Goal: Ask a question

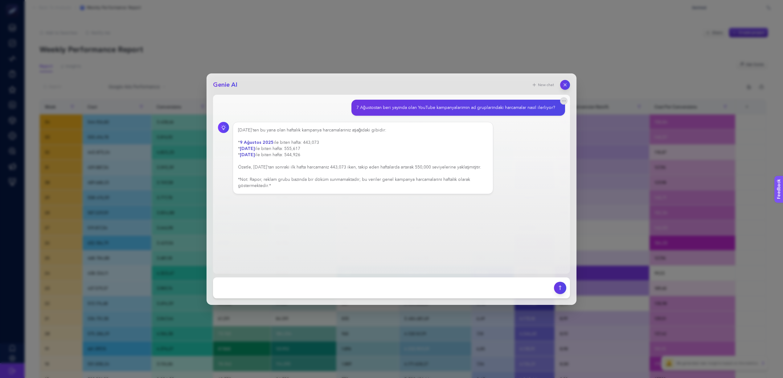
click at [332, 177] on div "[DATE]'ten bu yana olan haftalık kampanya harcamalarınız aşağıdaki gibidir: * […" at bounding box center [363, 158] width 250 height 62
click at [294, 291] on textarea at bounding box center [384, 288] width 334 height 14
click at [315, 290] on textarea at bounding box center [384, 288] width 334 height 14
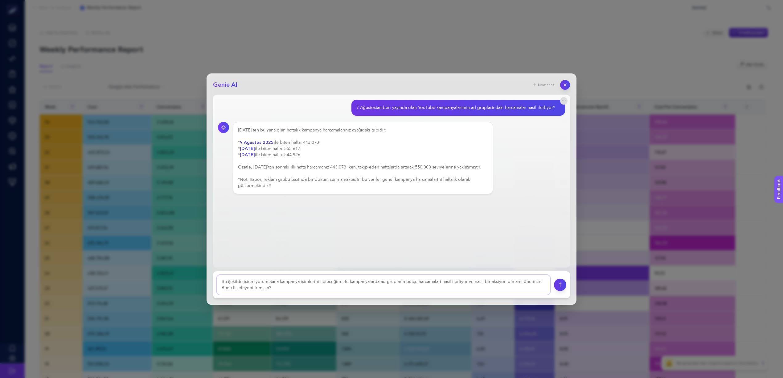
scroll to position [0, 0]
click at [269, 277] on textarea at bounding box center [384, 284] width 334 height 22
click at [297, 286] on textarea at bounding box center [384, 284] width 334 height 22
paste textarea "INB_Branding_Video_Views_Erkek_Buyuk_Final_Indirimi_070825"
paste textarea "INB_Branding_Reach_Kadin_Buyuk_Final_Indirimi_070825"
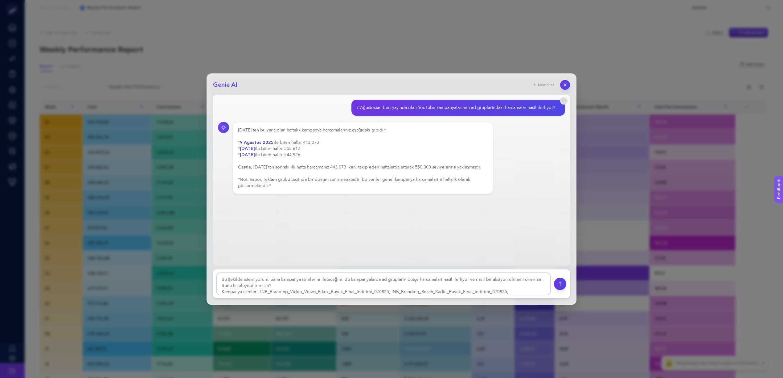
paste textarea "INB_Branding_Video_View_RM_Buyuk_Final_Indirimi_070825"
paste textarea "INB_Branding_Reach_Erkek_Buyuk_Final_Indirimi_070825"
type textarea "Bu şekilde istemiyorum. Sana kampanya isimlerini ileteceğim. Bu kampanyalarda a…"
click at [560, 283] on icon "submit" at bounding box center [560, 283] width 6 height 5
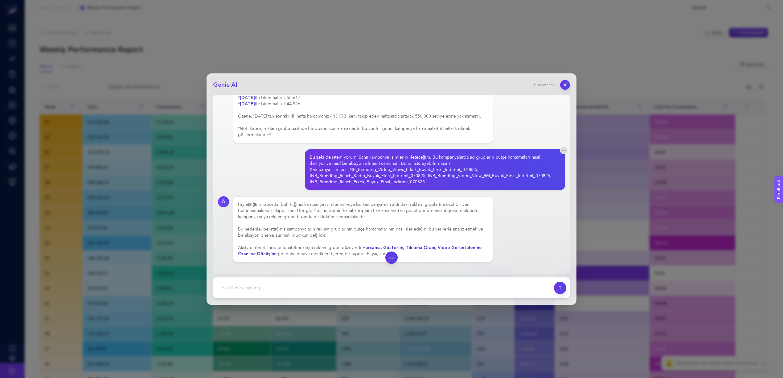
scroll to position [51, 0]
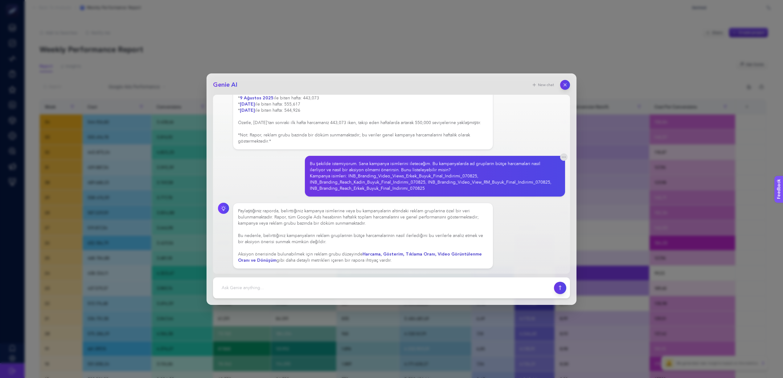
click at [395, 162] on div "Bu şekilde istemiyorum. Sana kampanya isimlerini ileteceğim. Bu kampanyalarda a…" at bounding box center [433, 176] width 246 height 31
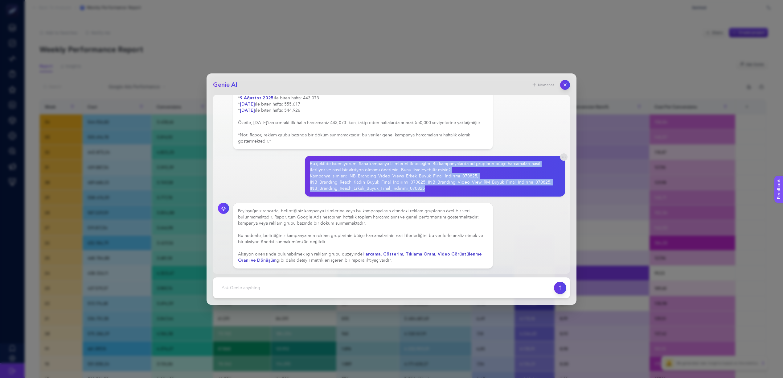
drag, startPoint x: 428, startPoint y: 190, endPoint x: 300, endPoint y: 167, distance: 130.2
click at [300, 167] on div "Bu şekilde istemiyorum. Sana kampanya isimlerini ileteceğim. Bu kampanyalarda a…" at bounding box center [391, 176] width 347 height 41
copy div "Bu şekilde istemiyorum. Sana kampanya isimlerini ileteceğim. Bu kampanyalarda a…"
click at [345, 180] on div "Bu şekilde istemiyorum. Sana kampanya isimlerini ileteceğim. Bu kampanyalarda a…" at bounding box center [433, 176] width 246 height 31
drag, startPoint x: 432, startPoint y: 188, endPoint x: 295, endPoint y: 163, distance: 139.0
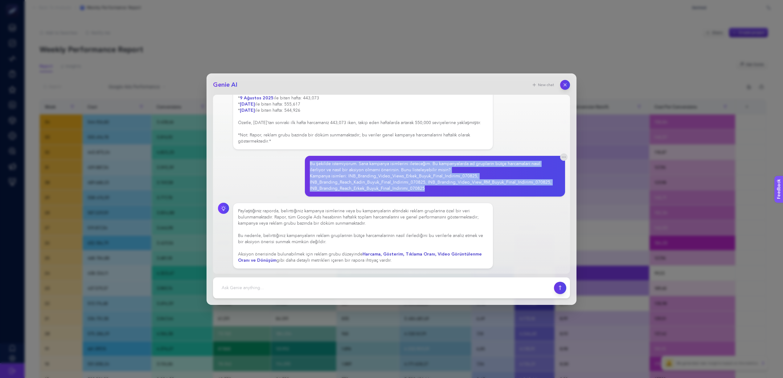
click at [295, 163] on div "Bu şekilde istemiyorum. Sana kampanya isimlerini ileteceğim. Bu kampanyalarda a…" at bounding box center [391, 176] width 347 height 41
copy div "Bu şekilde istemiyorum. Sana kampanya isimlerini ileteceğim. Bu kampanyalarda a…"
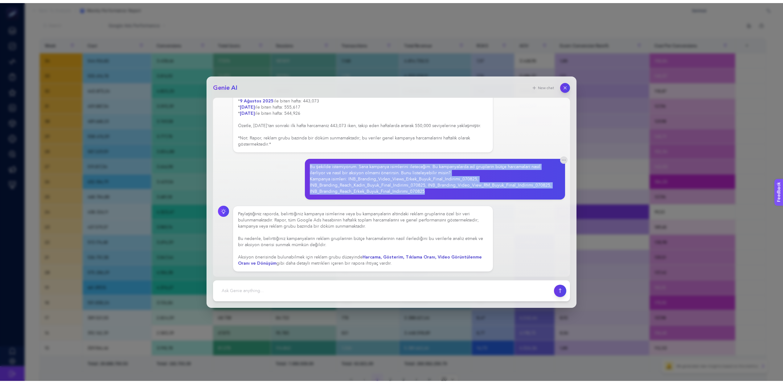
scroll to position [0, 0]
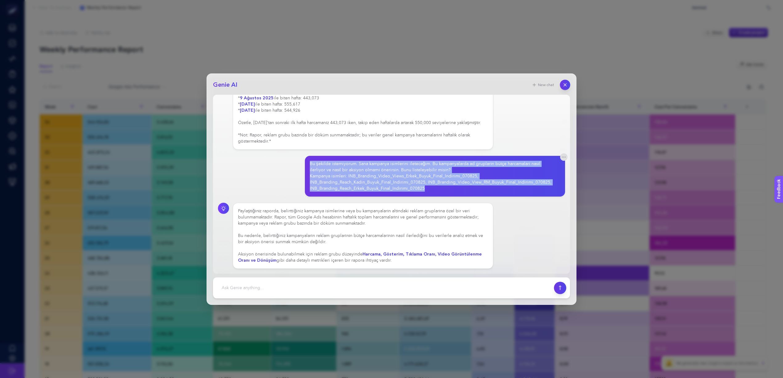
click at [568, 85] on button "button" at bounding box center [565, 85] width 10 height 10
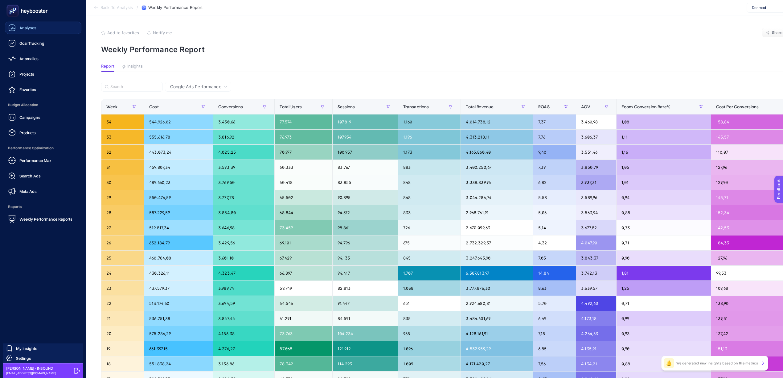
click at [28, 24] on div "Analyses" at bounding box center [22, 27] width 28 height 7
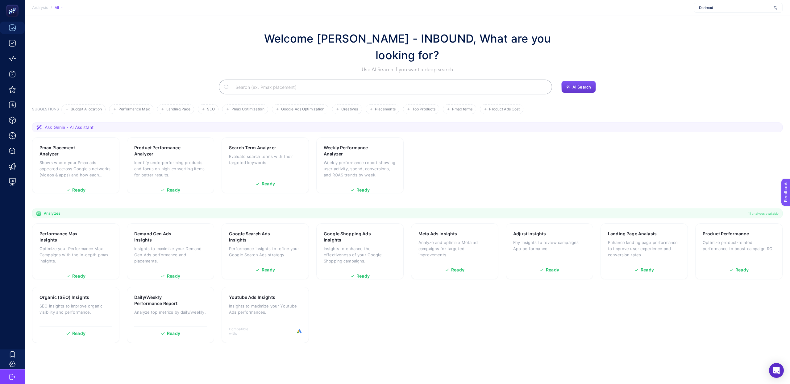
click at [576, 83] on button "AI Search" at bounding box center [578, 87] width 35 height 12
click at [574, 72] on span "Upcoming" at bounding box center [582, 73] width 20 height 5
click at [572, 89] on button "AI Search" at bounding box center [578, 87] width 35 height 12
click at [239, 336] on div "Youtube Ads Insights Insights to maximize your Youtube Ads performances. Compat…" at bounding box center [264, 315] width 87 height 56
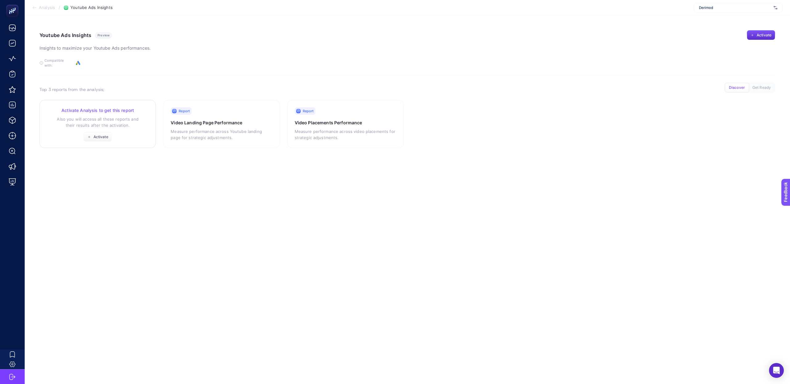
click at [124, 116] on p "Also you will access all these reports and their results after the activation." at bounding box center [97, 122] width 101 height 12
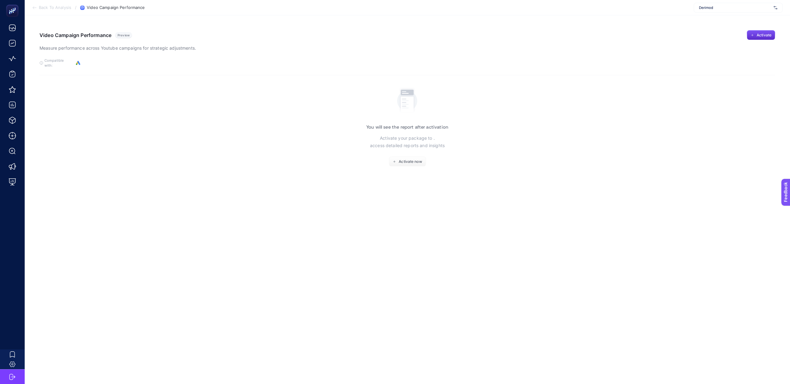
click at [698, 36] on div "Video Campaign Performance Preview Measure performance across Youtube campaigns…" at bounding box center [406, 41] width 735 height 22
click at [767, 36] on span "Activate" at bounding box center [763, 35] width 15 height 5
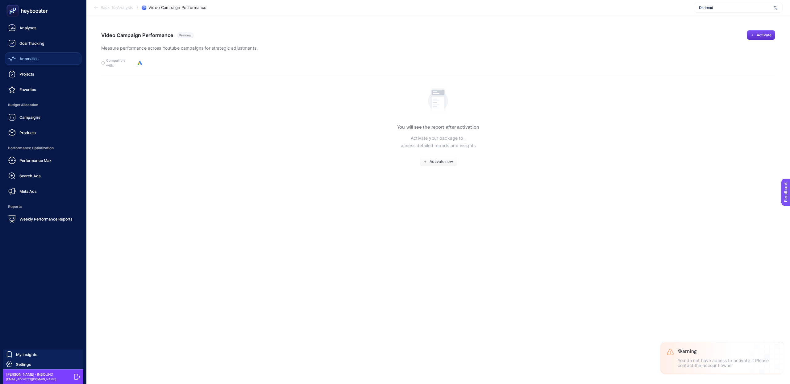
click at [26, 62] on div "Anomalies" at bounding box center [23, 58] width 30 height 7
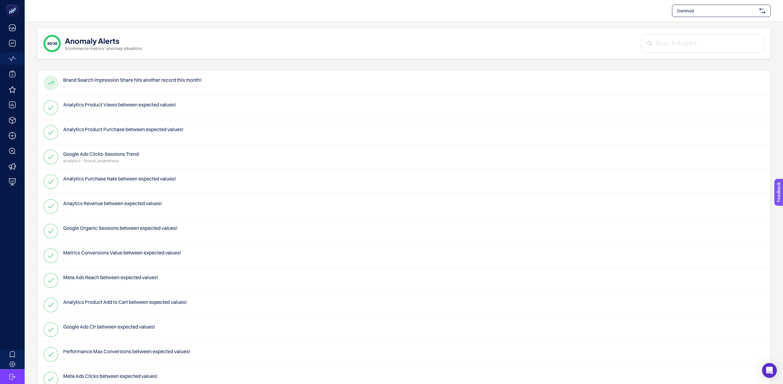
click at [127, 79] on h4 "Brand Search Impression Share hits another record this month!" at bounding box center [132, 79] width 138 height 7
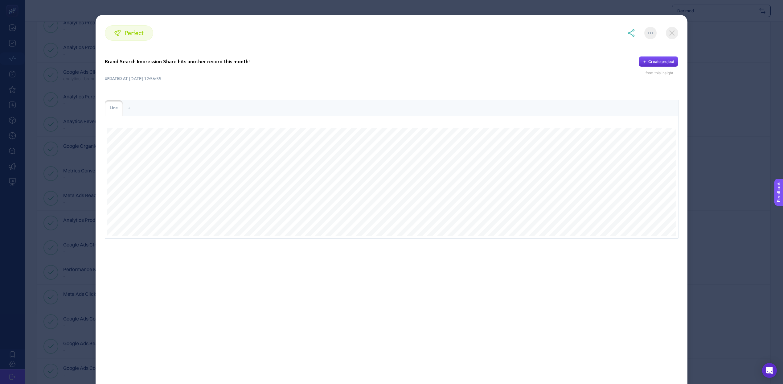
scroll to position [53, 0]
click at [674, 31] on img at bounding box center [672, 33] width 12 height 12
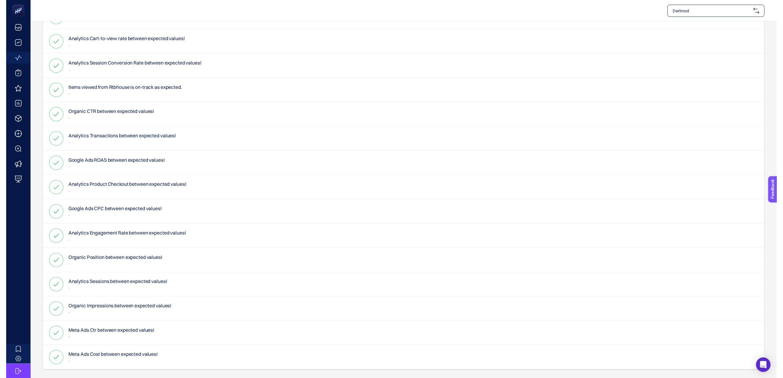
scroll to position [0, 0]
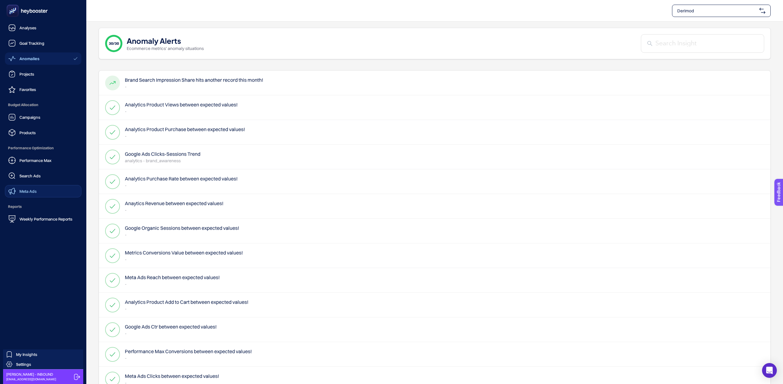
click at [32, 191] on span "Meta Ads" at bounding box center [27, 191] width 17 height 5
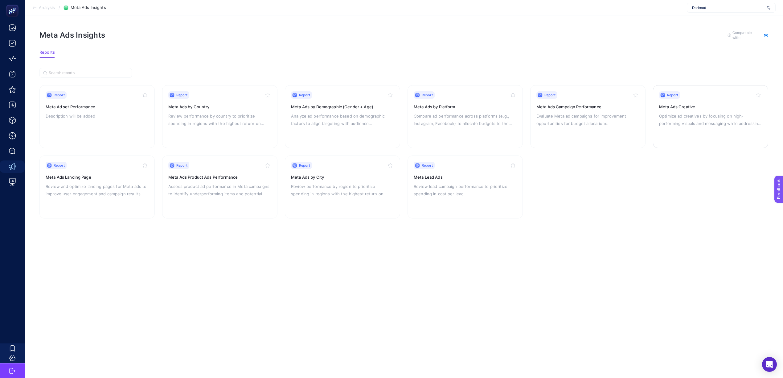
click at [692, 118] on p "Optimize ad creatives by focusing on high-performing visuals and messaging whil…" at bounding box center [710, 119] width 103 height 15
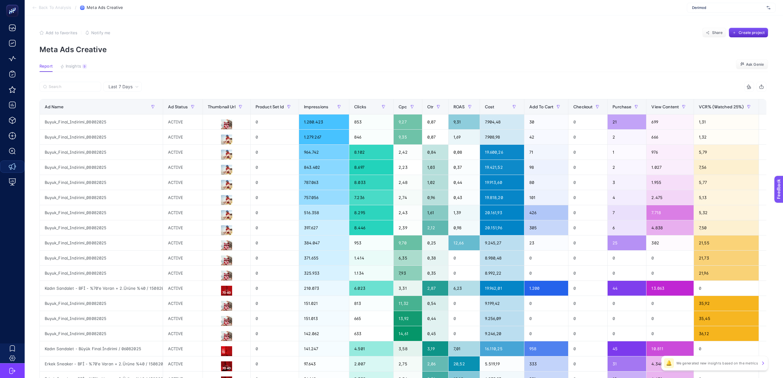
scroll to position [0, 256]
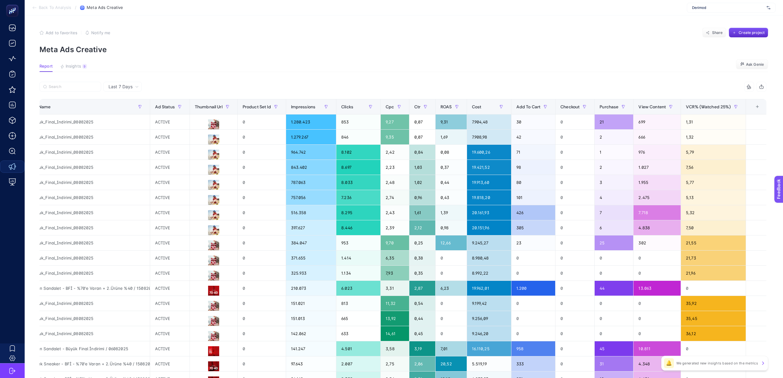
click at [760, 109] on div "+" at bounding box center [758, 106] width 12 height 5
click at [752, 115] on icon "Close" at bounding box center [750, 117] width 4 height 4
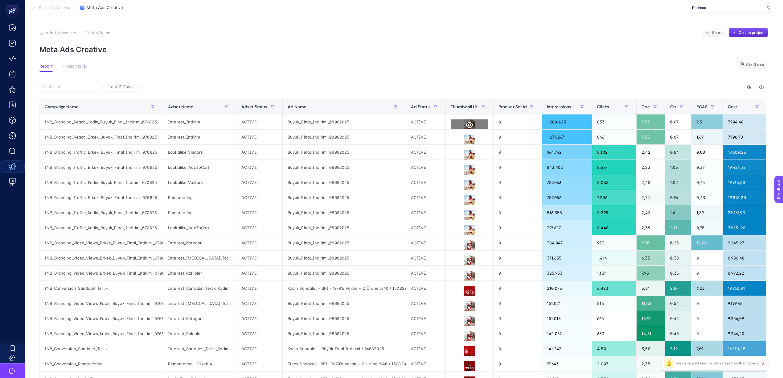
click at [466, 124] on icon at bounding box center [469, 124] width 7 height 7
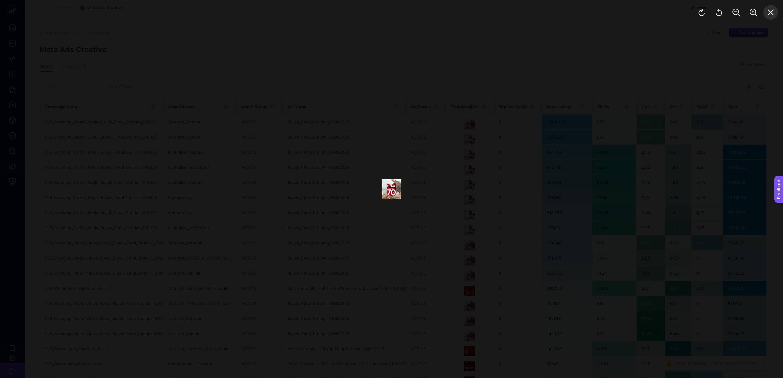
click at [764, 14] on button "Close" at bounding box center [771, 12] width 15 height 15
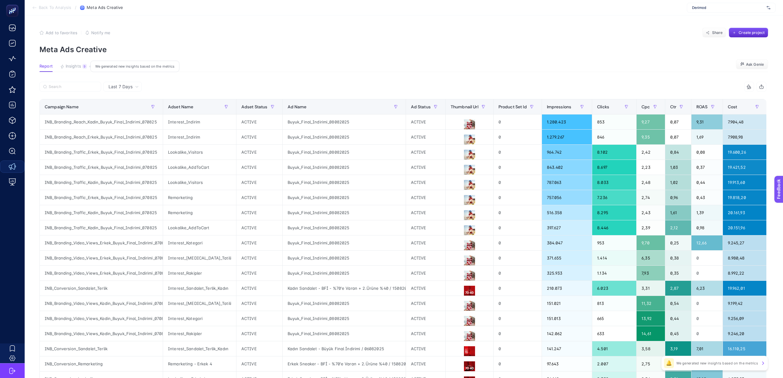
click at [75, 68] on span "Insights" at bounding box center [73, 66] width 15 height 5
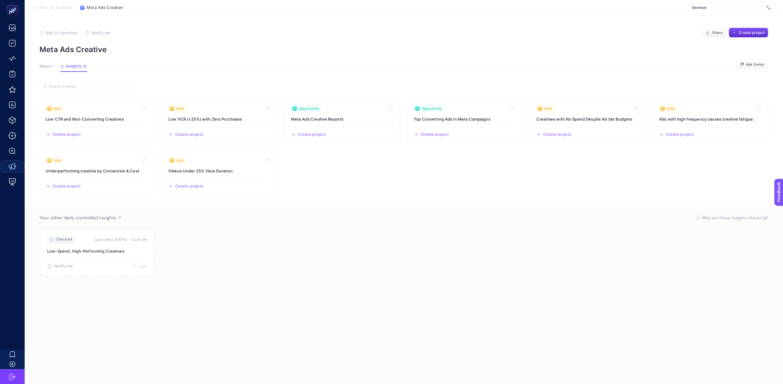
click at [43, 60] on article "Add to favorites false Notify me Share Create project Meta Ads Creative Report …" at bounding box center [404, 199] width 759 height 369
click at [44, 64] on span "Report" at bounding box center [45, 66] width 13 height 5
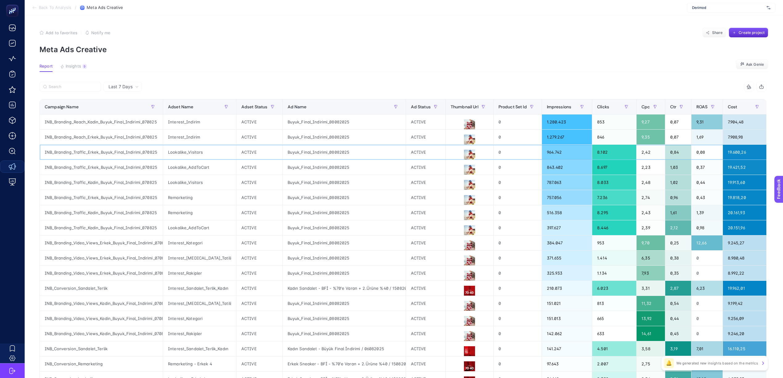
click at [412, 145] on div "ACTIVE" at bounding box center [425, 152] width 39 height 15
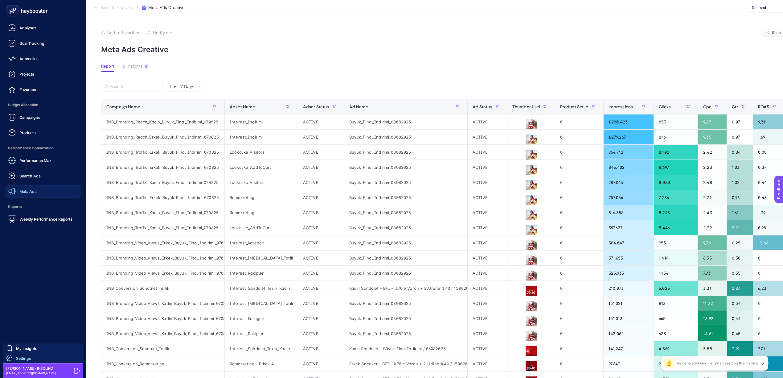
click at [20, 359] on span "Settings" at bounding box center [23, 358] width 15 height 5
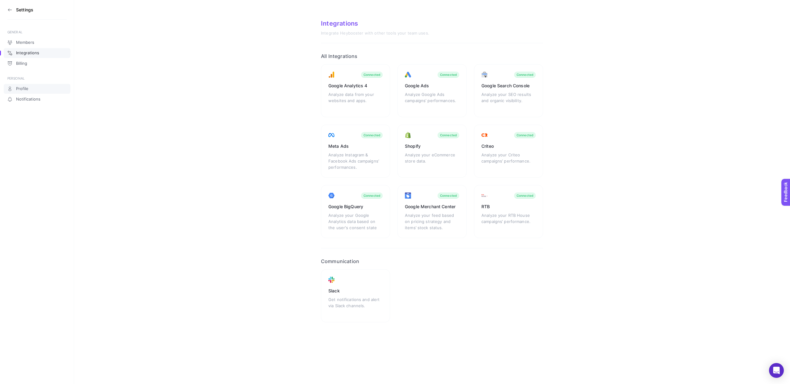
click at [27, 91] on span "Profile" at bounding box center [22, 88] width 12 height 5
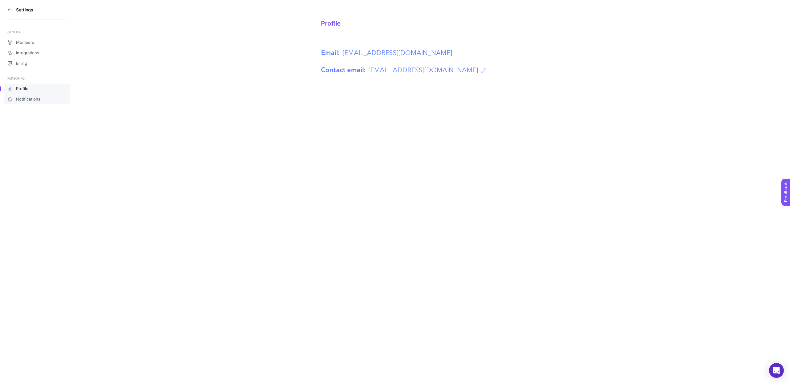
click at [27, 103] on link "Notifications" at bounding box center [37, 99] width 67 height 10
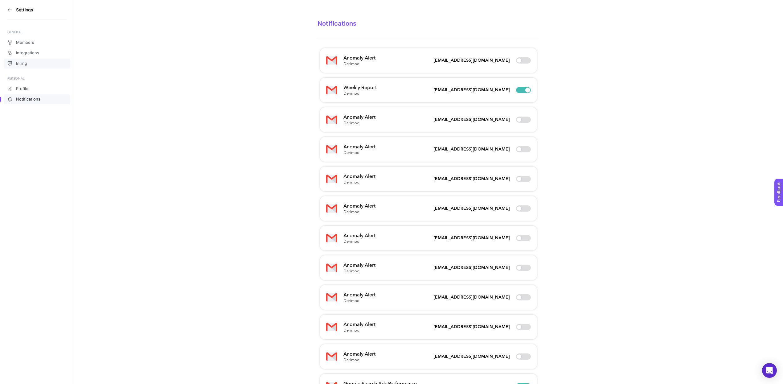
click at [27, 63] on span "Billing" at bounding box center [21, 63] width 11 height 5
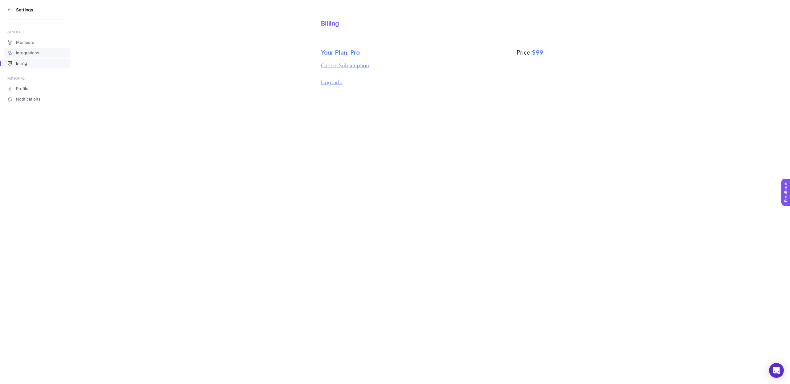
click at [27, 51] on span "Integrations" at bounding box center [27, 53] width 23 height 5
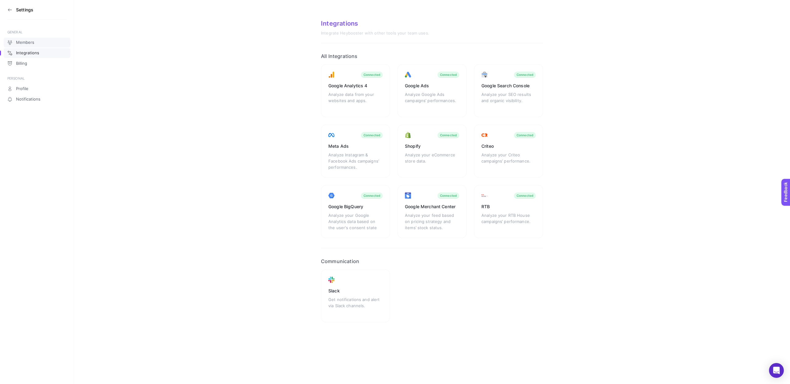
click at [28, 40] on span "Members" at bounding box center [25, 42] width 18 height 5
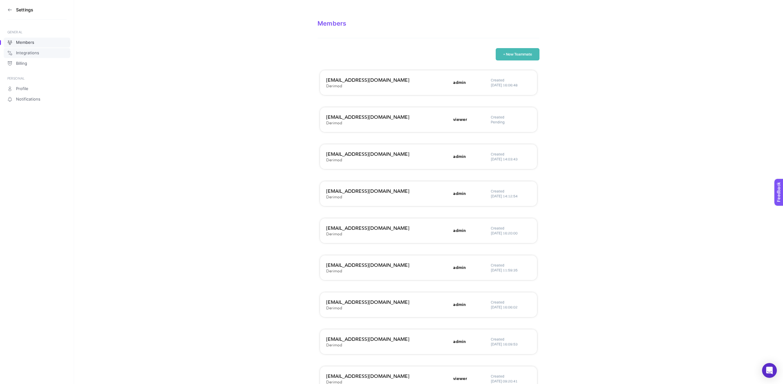
click at [28, 51] on span "Integrations" at bounding box center [27, 53] width 23 height 5
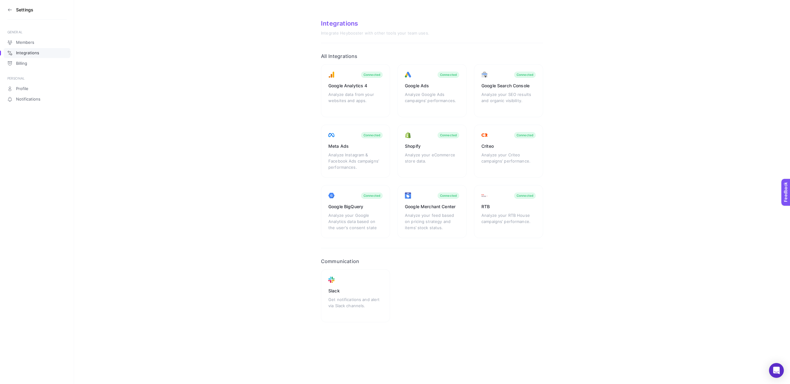
click at [11, 11] on icon at bounding box center [9, 9] width 5 height 5
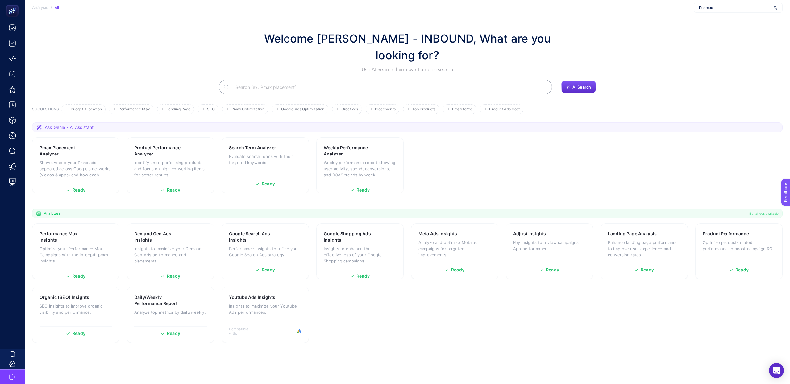
click at [303, 89] on input "Search" at bounding box center [388, 86] width 316 height 17
click at [167, 43] on div "Welcome [PERSON_NAME] - INBOUND, What are you looking for? Use AI Search if you…" at bounding box center [407, 51] width 750 height 43
click at [297, 86] on input "Search" at bounding box center [388, 86] width 316 height 17
click at [241, 43] on div "Welcome [PERSON_NAME] - INBOUND, What are you looking for? Use AI Search if you…" at bounding box center [407, 51] width 750 height 43
click at [309, 89] on input "Search" at bounding box center [388, 86] width 316 height 17
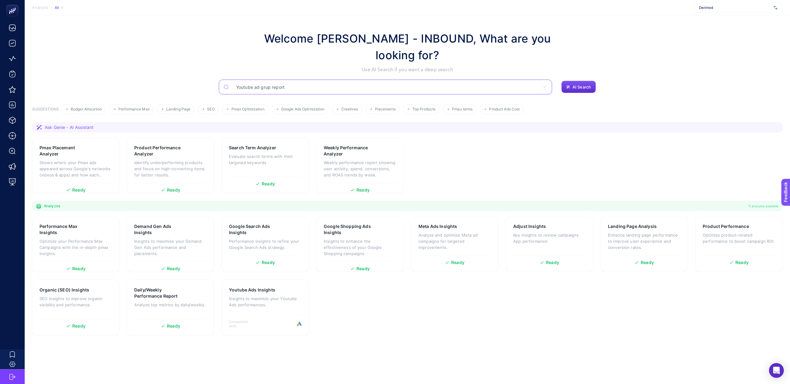
type input "Youtube ad grup report"
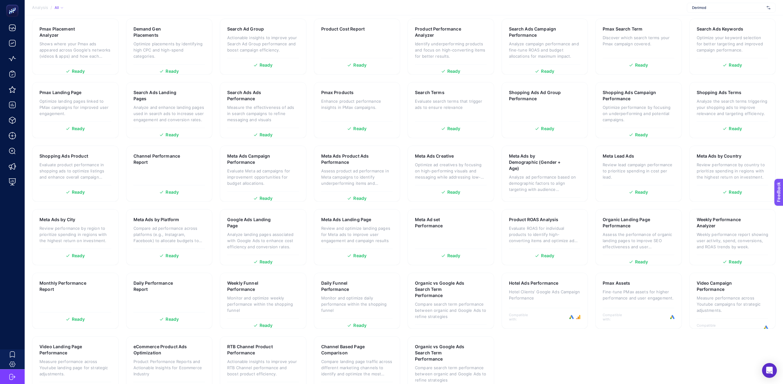
scroll to position [419, 0]
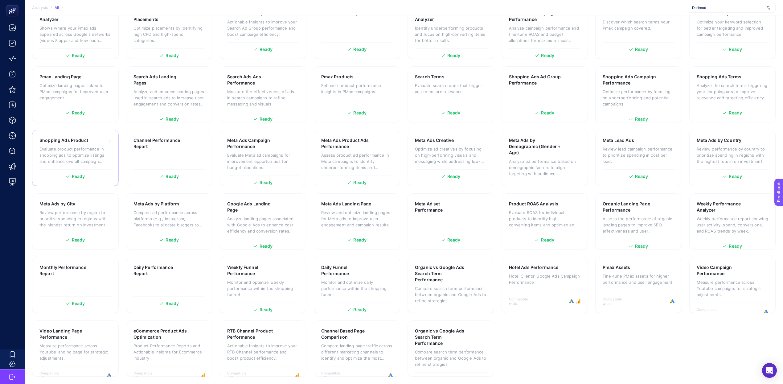
click at [76, 144] on div "Shopping Ads Product Evaluate product performance in shopping ads to optimize l…" at bounding box center [75, 153] width 72 height 32
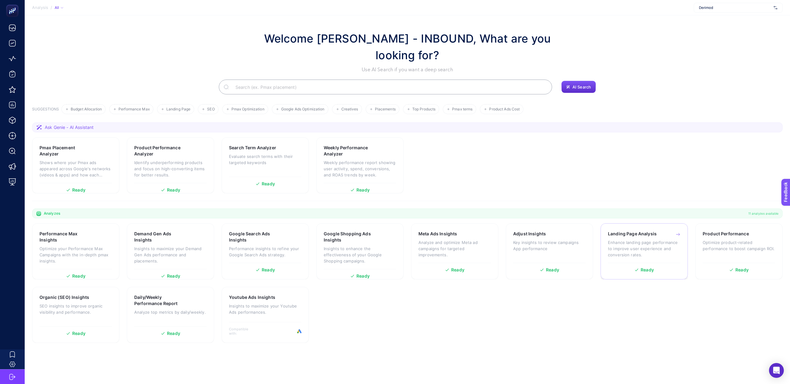
click at [618, 247] on p "Enhance landing page performance to improve user experience and conversion rate…" at bounding box center [644, 248] width 72 height 19
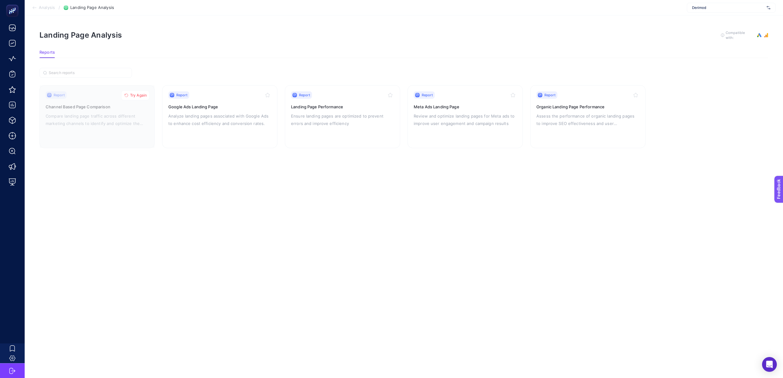
scroll to position [6, 0]
click at [482, 125] on div "Report Meta Ads Landing Page Review and optimize landing pages for Meta ads to …" at bounding box center [465, 116] width 103 height 51
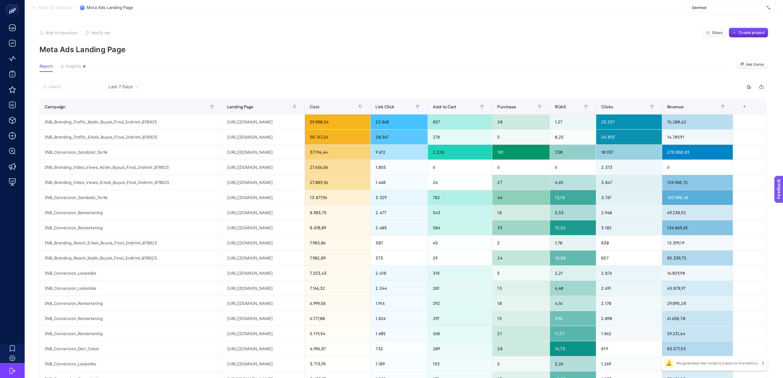
click at [751, 104] on div "+" at bounding box center [745, 106] width 12 height 5
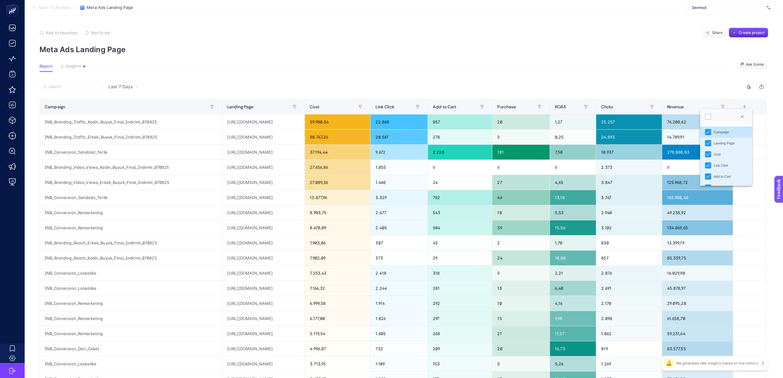
click at [666, 78] on article "Add to favorites false Notify me Share Create project Meta Ads Landing Page Rep…" at bounding box center [404, 256] width 759 height 482
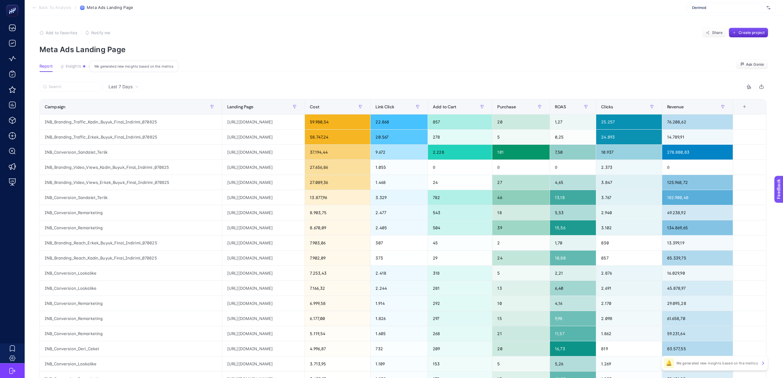
click at [68, 65] on span "Insights" at bounding box center [73, 66] width 15 height 5
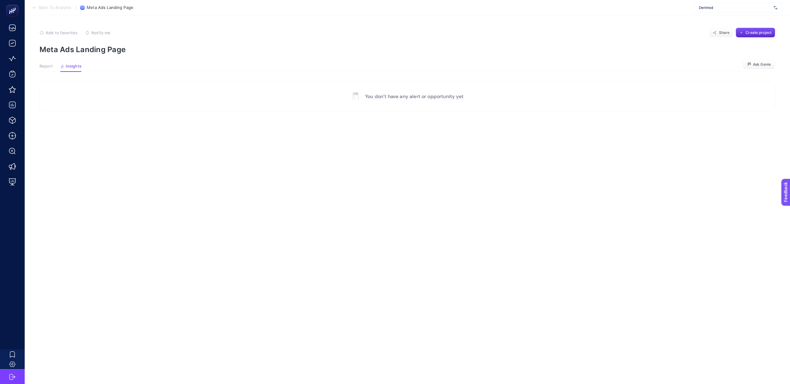
click at [39, 66] on span "Report" at bounding box center [45, 66] width 13 height 5
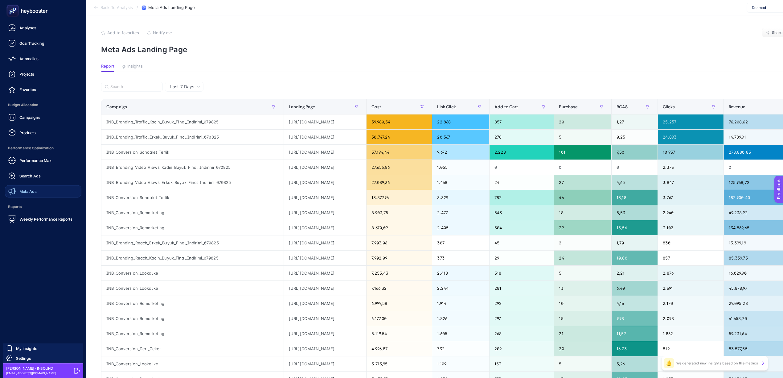
click at [35, 192] on span "Meta Ads" at bounding box center [27, 191] width 17 height 5
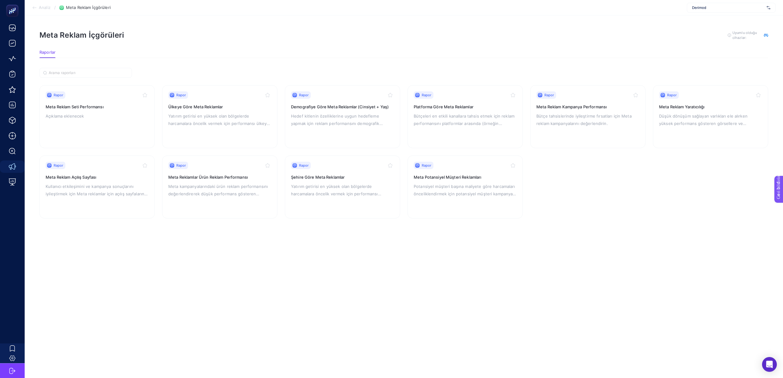
click at [475, 33] on div "Meta Reklam İçgörüleri Bu analizden kaliteli sonuçlar almak için, gerekli ve is…" at bounding box center [403, 35] width 729 height 10
click at [222, 194] on font "Meta kampanyalarındaki ürün reklam performansını değerlendirerek düşük performa…" at bounding box center [218, 197] width 100 height 27
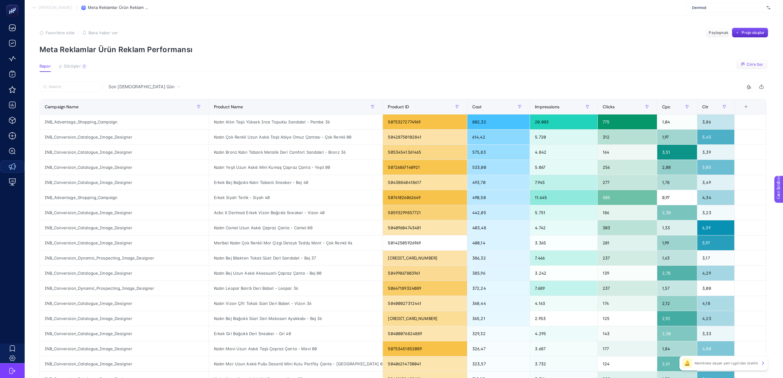
click at [753, 67] on span "Cin'e Sor" at bounding box center [755, 64] width 16 height 5
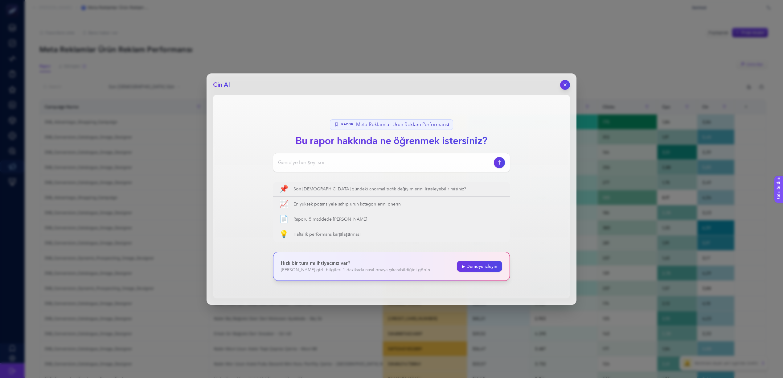
click at [361, 160] on input at bounding box center [384, 162] width 213 height 7
type input "Burada en çok tercih edilen ürün hangisi olmuş? [PERSON_NAME] en çok ziyeret ed…"
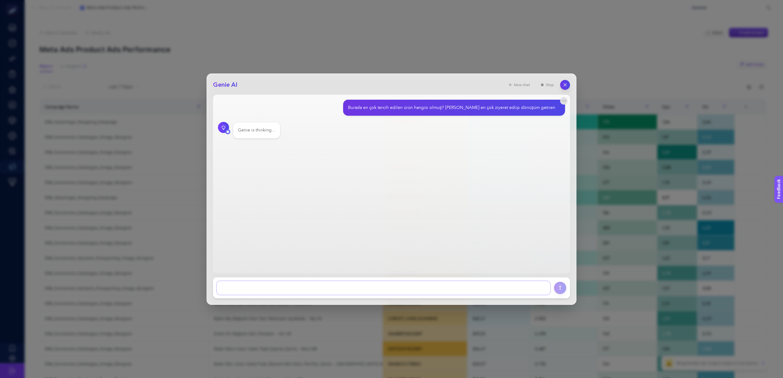
click at [280, 290] on textarea at bounding box center [384, 288] width 334 height 14
click at [299, 156] on main "Burada en çok tercih edilen ürün hangisi olmuş? [PERSON_NAME] en çok ziyeret ed…" at bounding box center [391, 184] width 357 height 179
click at [261, 166] on button "Try Again" at bounding box center [253, 167] width 32 height 9
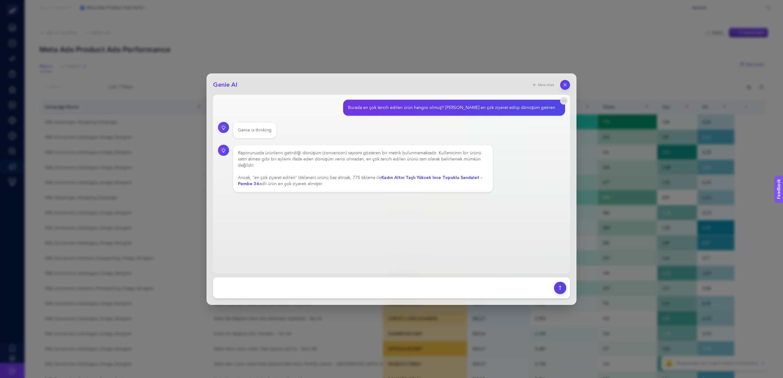
click at [423, 108] on div "Burada en çok tercih edilen ürün hangisi olmuş? [PERSON_NAME] en çok ziyeret ed…" at bounding box center [451, 108] width 207 height 6
copy section "Burada en çok tercih edilen ürün hangisi olmuş? [PERSON_NAME] en çok ziyeret ed…"
click at [332, 178] on div "Raporunuzda ürünlerin getirdiği dönüşüm (conversion) sayısını gösteren bir metr…" at bounding box center [363, 168] width 250 height 37
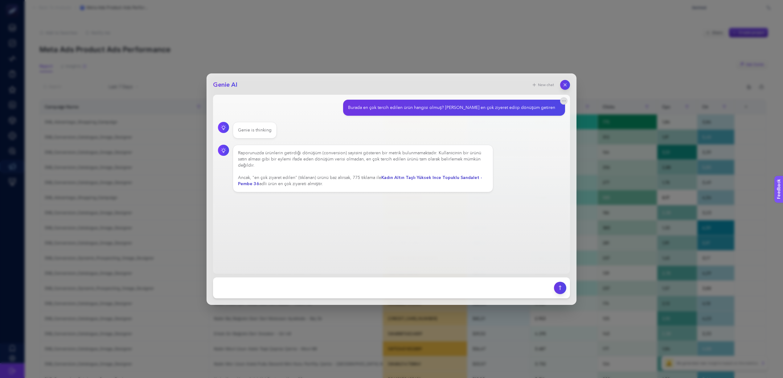
drag, startPoint x: 241, startPoint y: 155, endPoint x: 350, endPoint y: 188, distance: 113.7
click at [350, 188] on div "Raporunuzda ürünlerin getirdiği dönüşüm (conversion) sayısını gösteren bir metr…" at bounding box center [363, 168] width 261 height 47
copy div "Raporunuzda ürünlerin getirdiği dönüşüm (conversion) sayısını gösteren bir metr…"
